Goal: Information Seeking & Learning: Compare options

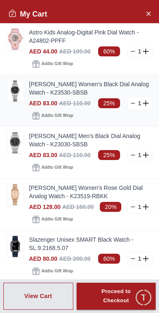
click at [8, 102] on img at bounding box center [15, 90] width 17 height 21
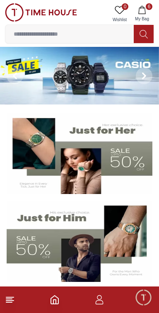
click at [144, 12] on icon "button" at bounding box center [142, 10] width 8 height 8
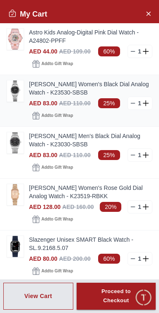
click at [12, 101] on img at bounding box center [15, 90] width 17 height 21
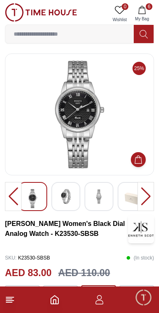
click at [146, 9] on button "6 My Bag" at bounding box center [142, 13] width 24 height 21
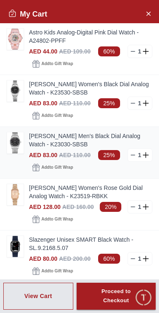
click at [13, 153] on img at bounding box center [15, 142] width 17 height 21
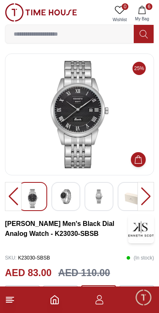
click at [61, 198] on img at bounding box center [65, 196] width 15 height 15
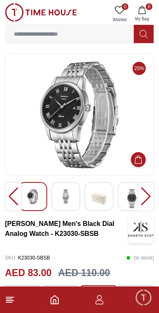
click at [61, 197] on img at bounding box center [65, 196] width 15 height 15
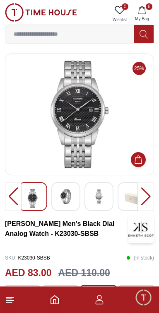
click at [31, 201] on img at bounding box center [32, 198] width 15 height 19
click at [147, 17] on span "My Bag" at bounding box center [142, 19] width 21 height 6
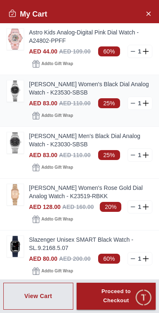
click at [14, 102] on img at bounding box center [15, 90] width 17 height 21
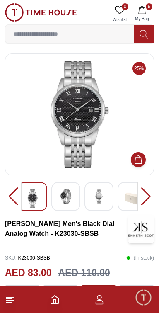
click at [151, 16] on span "My Bag" at bounding box center [142, 19] width 21 height 6
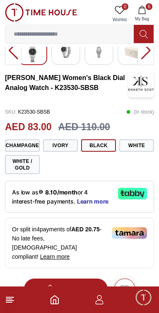
scroll to position [146, 0]
click at [144, 6] on icon "button" at bounding box center [142, 10] width 8 height 8
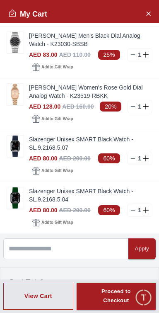
scroll to position [98, 0]
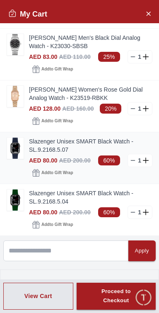
click at [9, 159] on img at bounding box center [15, 148] width 17 height 21
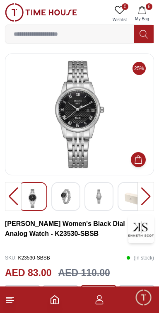
click at [142, 18] on span "My Bag" at bounding box center [142, 19] width 21 height 6
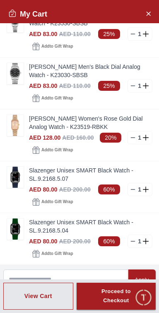
scroll to position [72, 0]
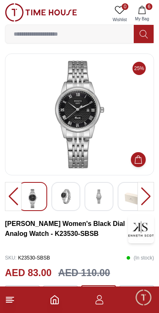
click at [20, 301] on footer "6" at bounding box center [79, 299] width 159 height 27
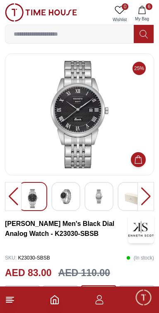
click at [51, 304] on icon "Home" at bounding box center [55, 300] width 10 height 10
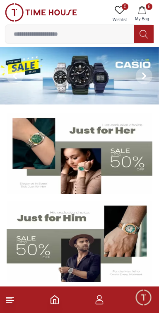
click at [117, 242] on img at bounding box center [80, 241] width 146 height 81
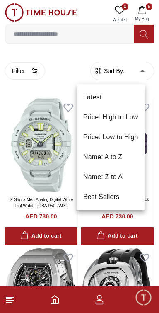
click at [137, 138] on li "Price: Low to High" at bounding box center [111, 137] width 68 height 20
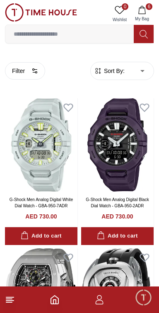
type input "*"
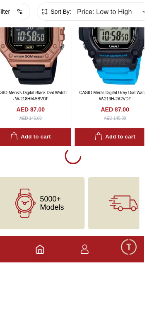
scroll to position [3332, 0]
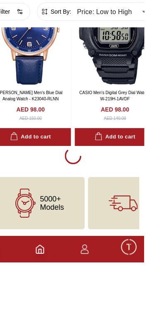
scroll to position [5128, 0]
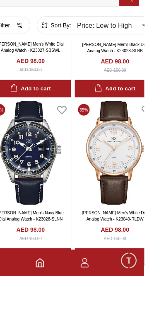
scroll to position [4677, 0]
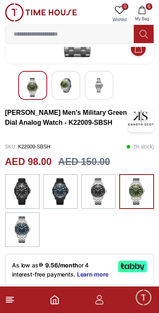
scroll to position [120, 0]
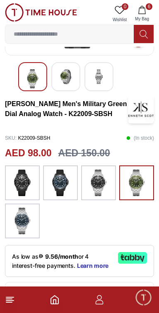
click at [22, 230] on img at bounding box center [22, 221] width 21 height 27
